Goal: Information Seeking & Learning: Learn about a topic

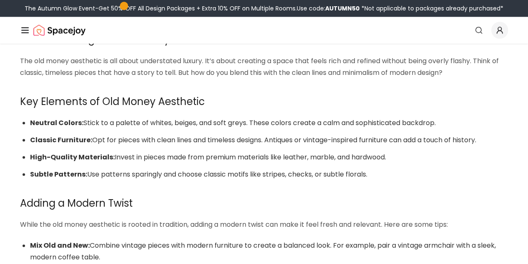
scroll to position [184, 0]
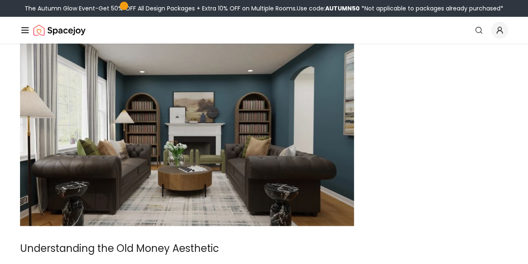
drag, startPoint x: 181, startPoint y: 123, endPoint x: 186, endPoint y: 121, distance: 5.0
click at [182, 123] on img at bounding box center [187, 132] width 334 height 188
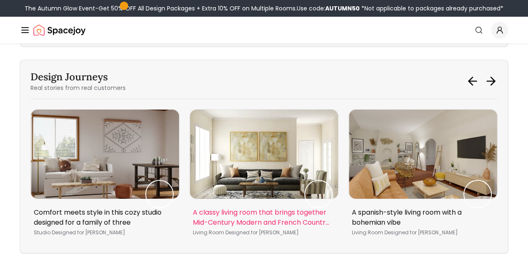
scroll to position [1479, 0]
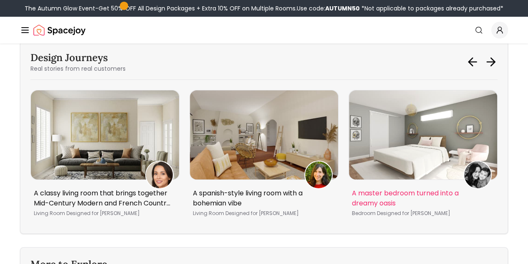
click at [407, 147] on img "4 / 5" at bounding box center [423, 134] width 148 height 89
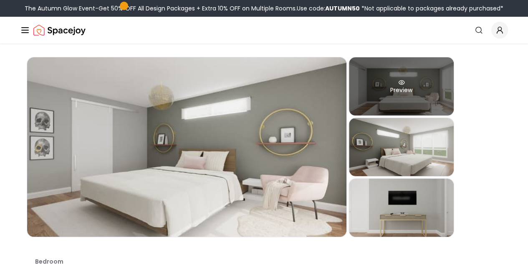
click at [432, 90] on div "Preview" at bounding box center [401, 86] width 105 height 58
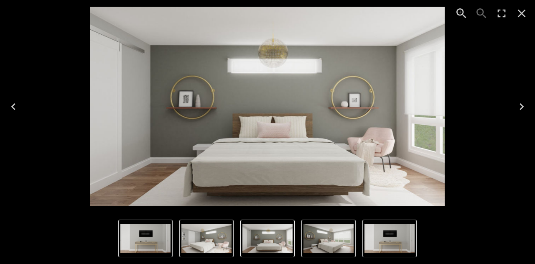
click at [521, 103] on icon "Next" at bounding box center [521, 106] width 13 height 13
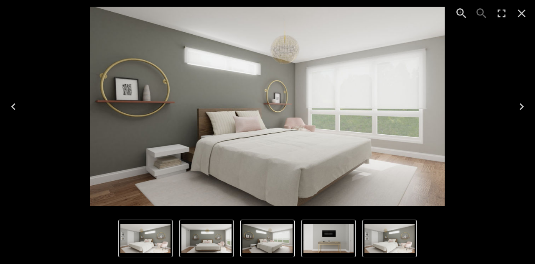
click at [521, 103] on icon "Next" at bounding box center [521, 106] width 13 height 13
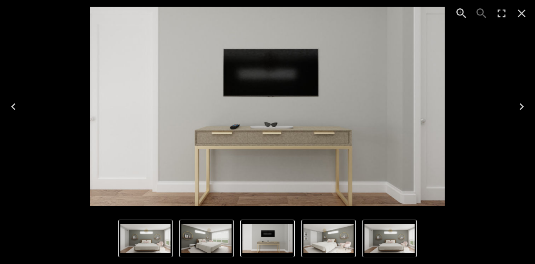
click at [523, 18] on icon "Close" at bounding box center [521, 13] width 13 height 13
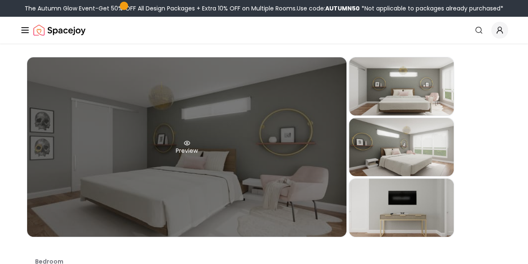
scroll to position [84, 0]
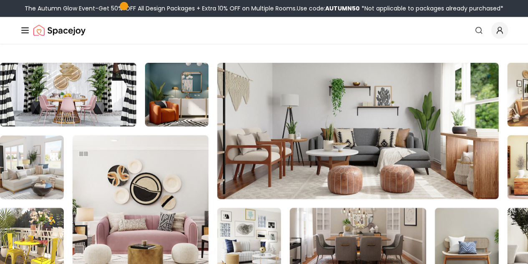
scroll to position [2440, 0]
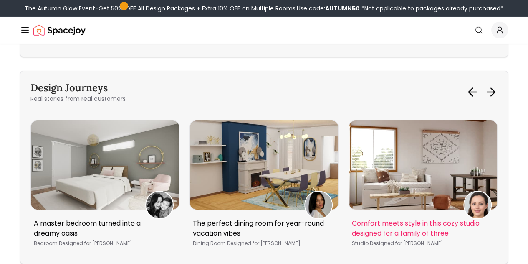
scroll to position [1479, 0]
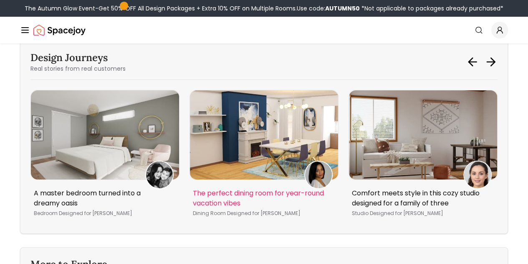
click at [284, 146] on img "5 / 5" at bounding box center [264, 134] width 148 height 89
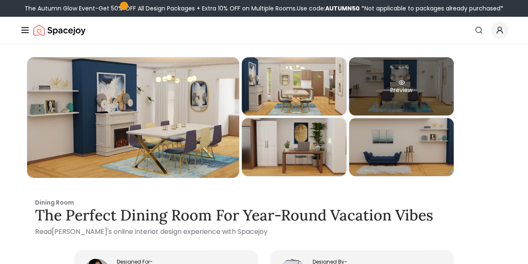
click at [431, 84] on div "Preview" at bounding box center [401, 86] width 105 height 58
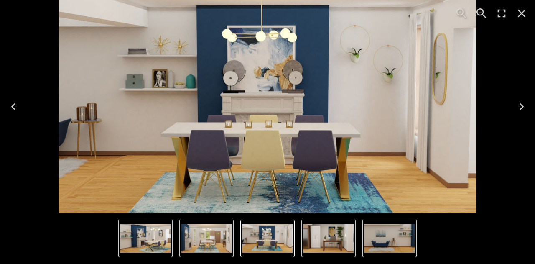
click at [391, 240] on img "5 of 5" at bounding box center [389, 238] width 50 height 28
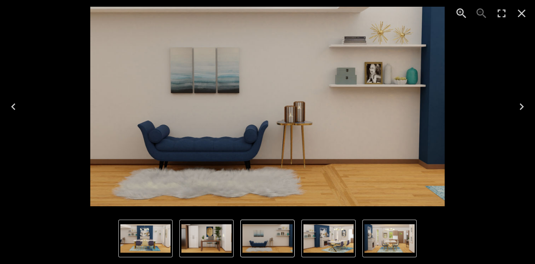
click at [213, 241] on img "4 of 5" at bounding box center [206, 238] width 50 height 28
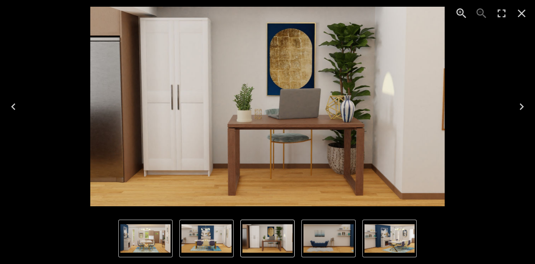
click at [196, 239] on img "3 of 5" at bounding box center [206, 238] width 50 height 28
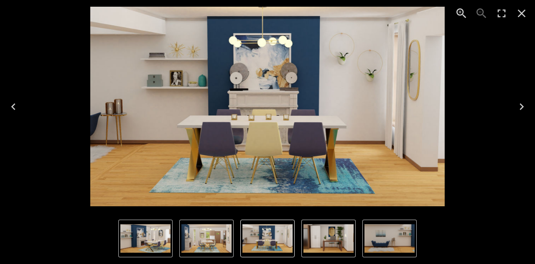
click at [143, 257] on div "Lightbox" at bounding box center [267, 238] width 535 height 51
click at [145, 246] on img "1 of 5" at bounding box center [145, 238] width 50 height 28
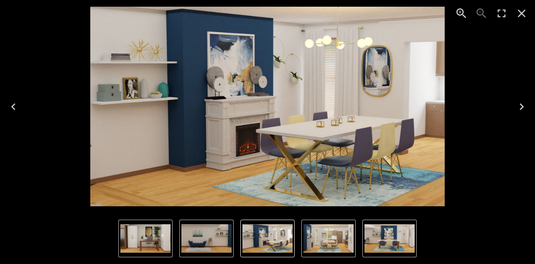
click at [521, 10] on icon "Close" at bounding box center [521, 13] width 13 height 13
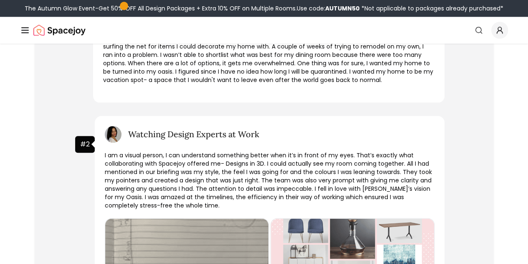
scroll to position [501, 0]
